Goal: Download file/media

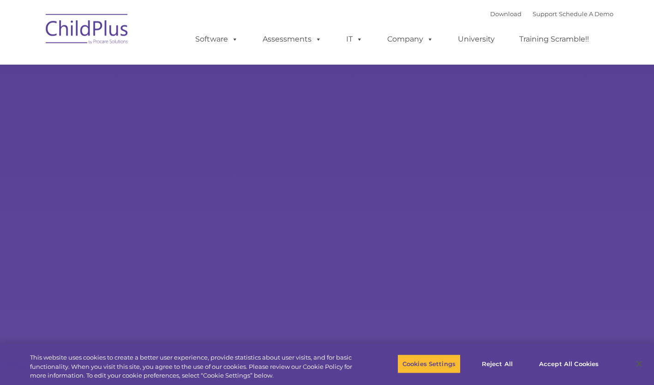
type input ""
select select "MEDIUM"
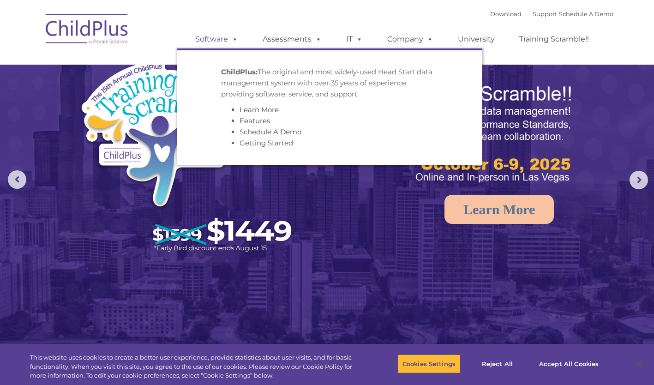
click at [221, 40] on link "Software" at bounding box center [216, 39] width 61 height 18
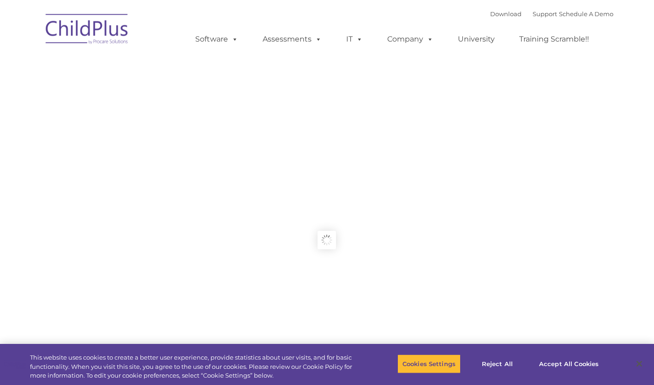
type input ""
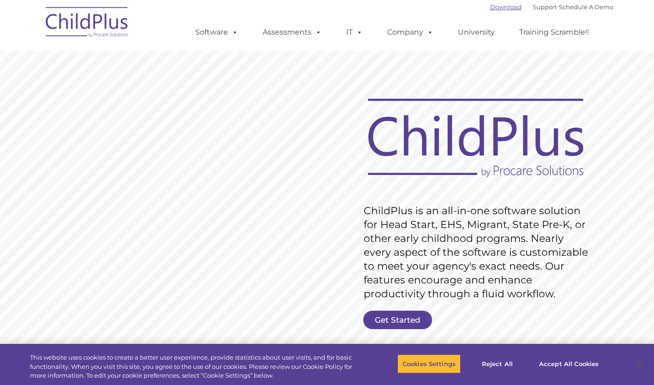
click at [494, 7] on link "Download" at bounding box center [505, 6] width 31 height 7
